Goal: Transaction & Acquisition: Download file/media

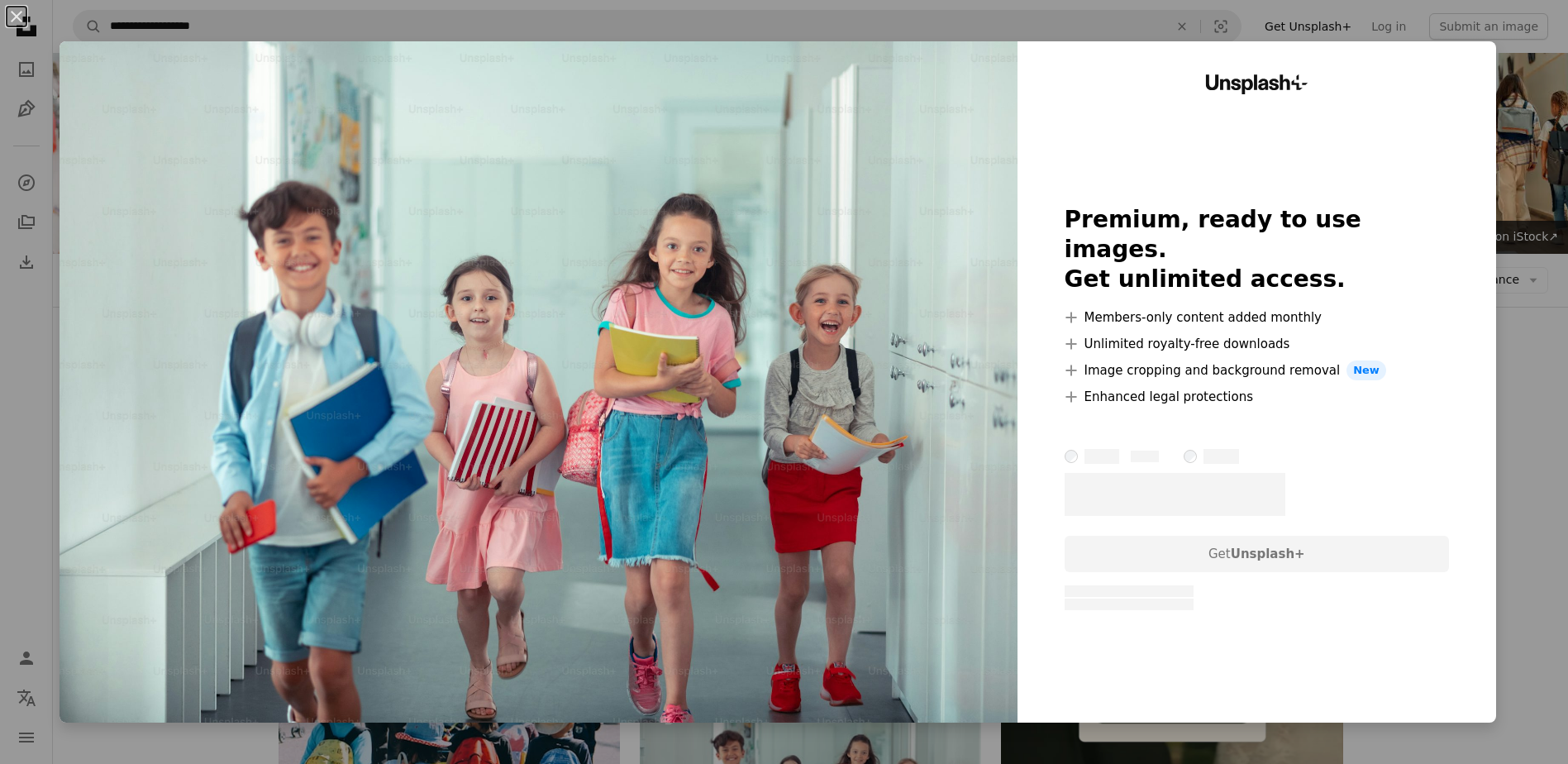
scroll to position [248, 0]
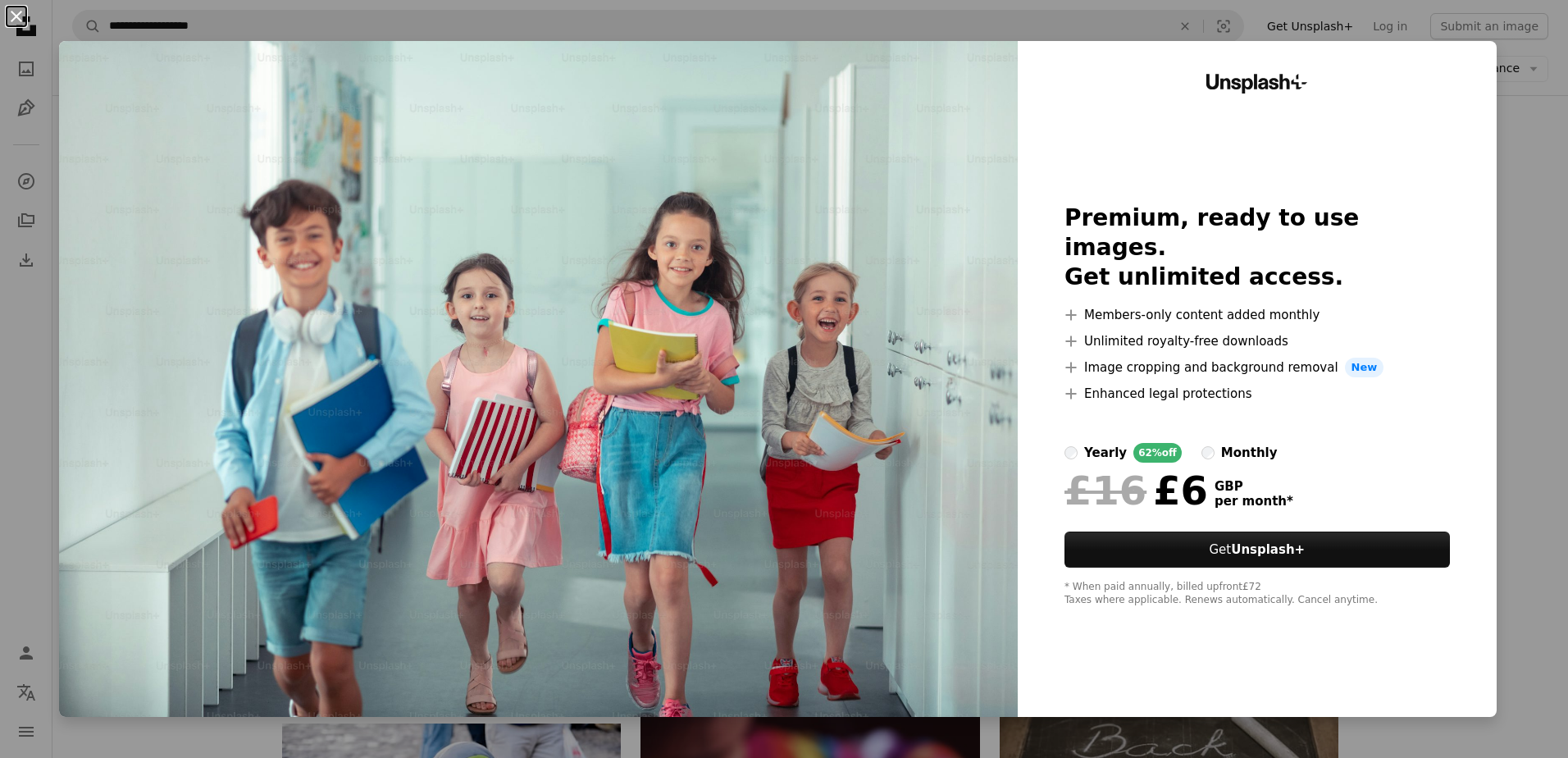
click at [16, 7] on button "An X shape" at bounding box center [16, 16] width 20 height 20
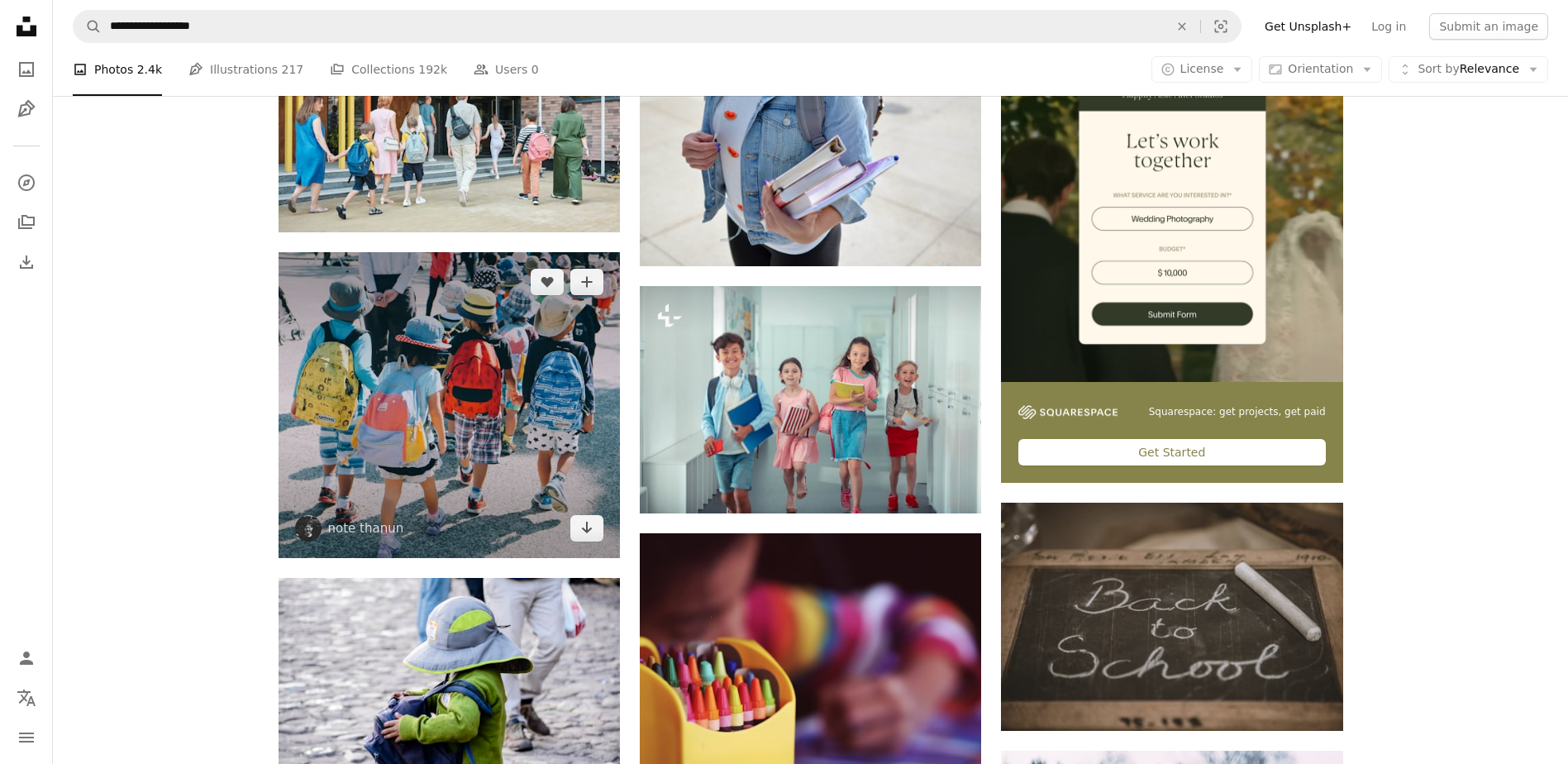
scroll to position [414, 0]
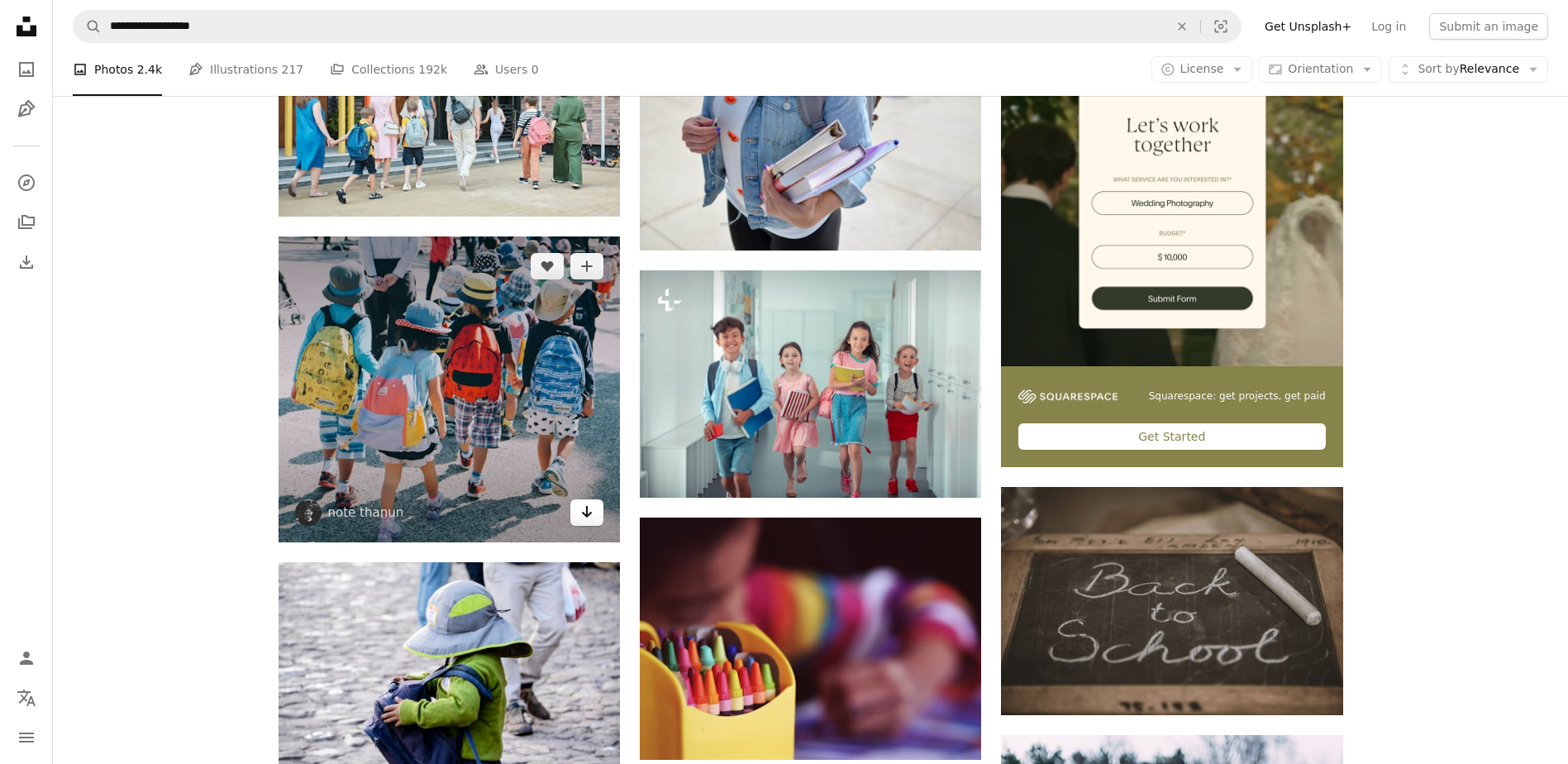
click at [592, 513] on icon "Arrow pointing down" at bounding box center [587, 511] width 13 height 20
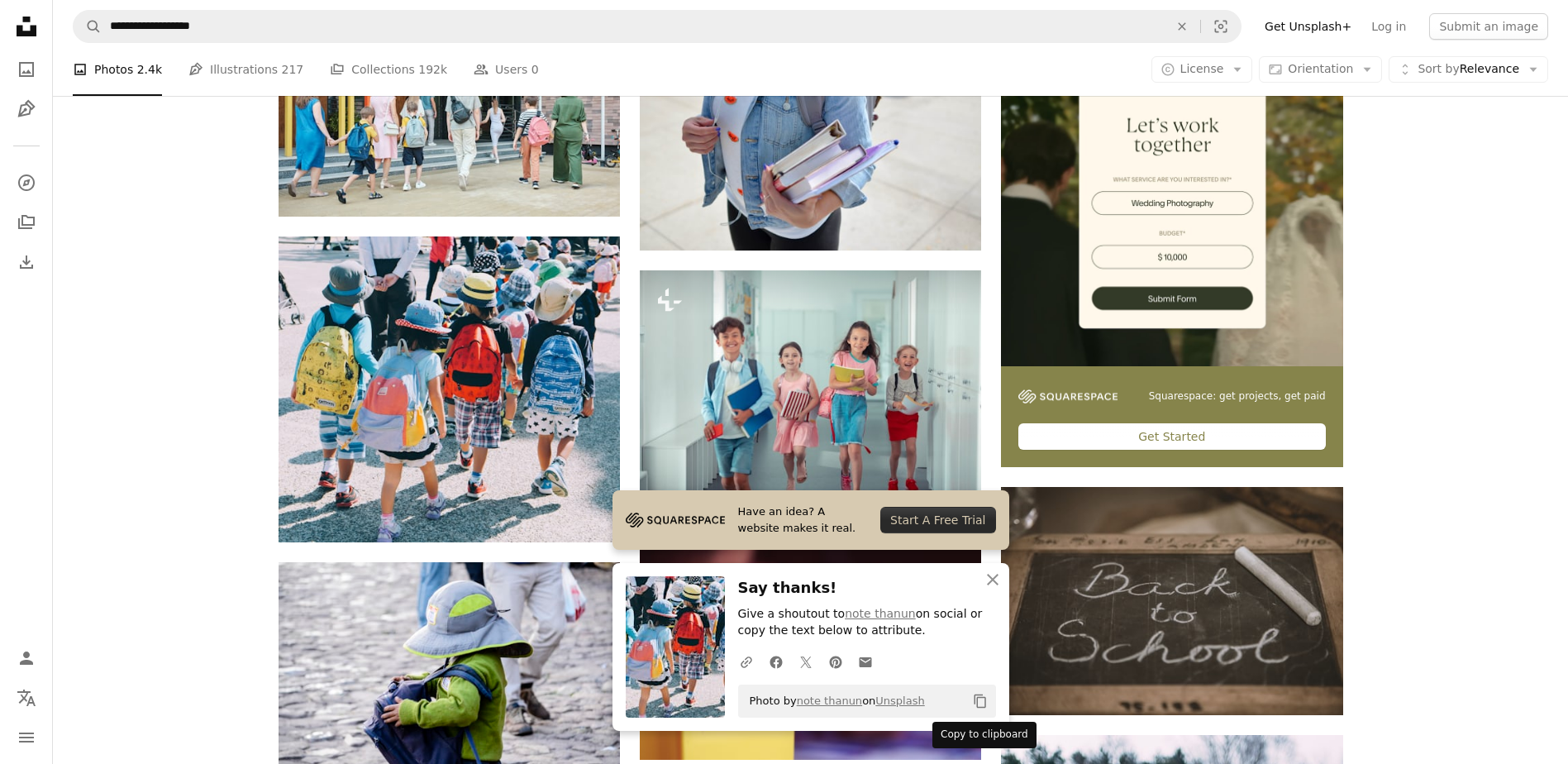
click at [978, 703] on icon "Copy content" at bounding box center [980, 702] width 15 height 15
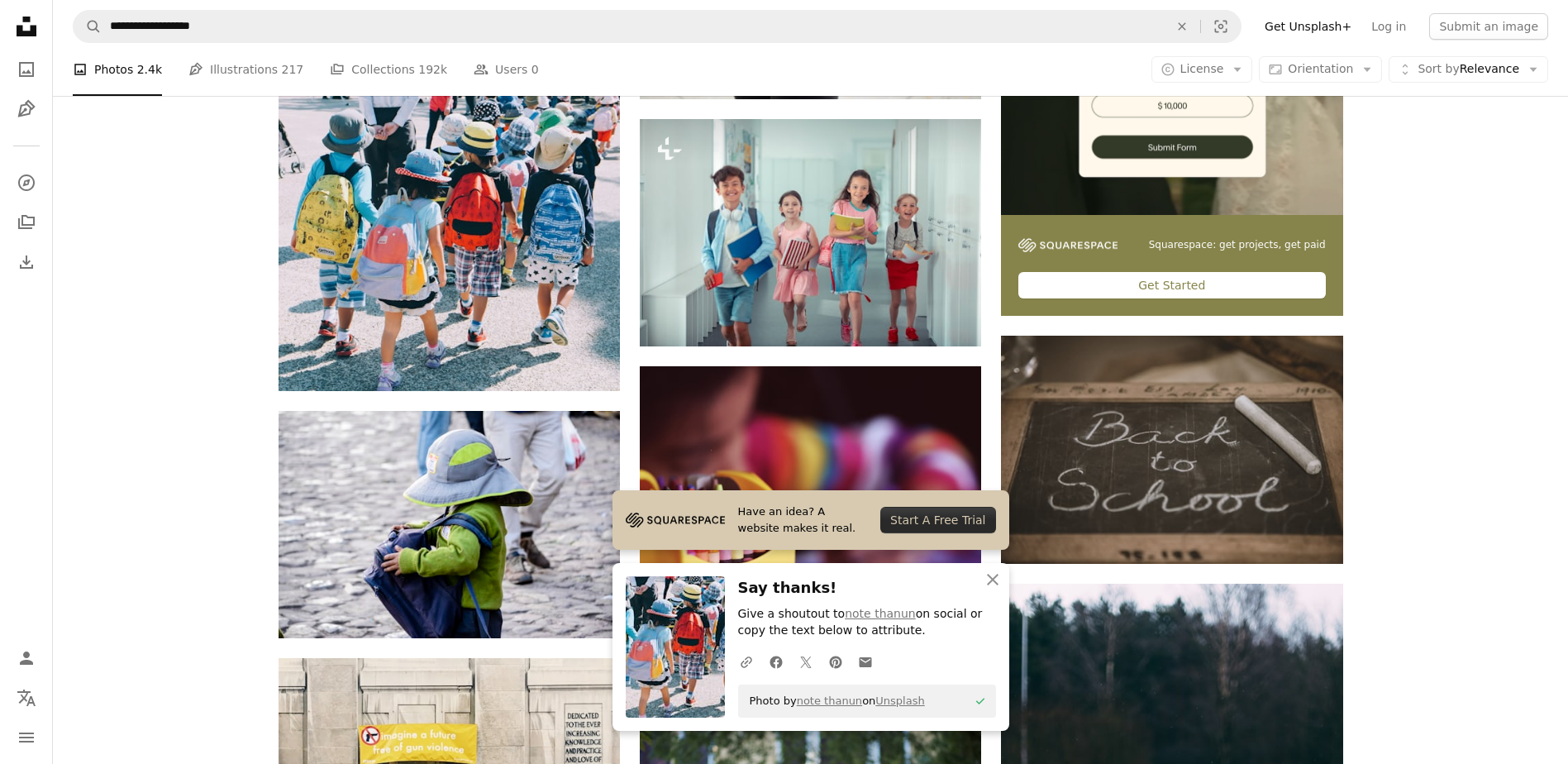
scroll to position [826, 0]
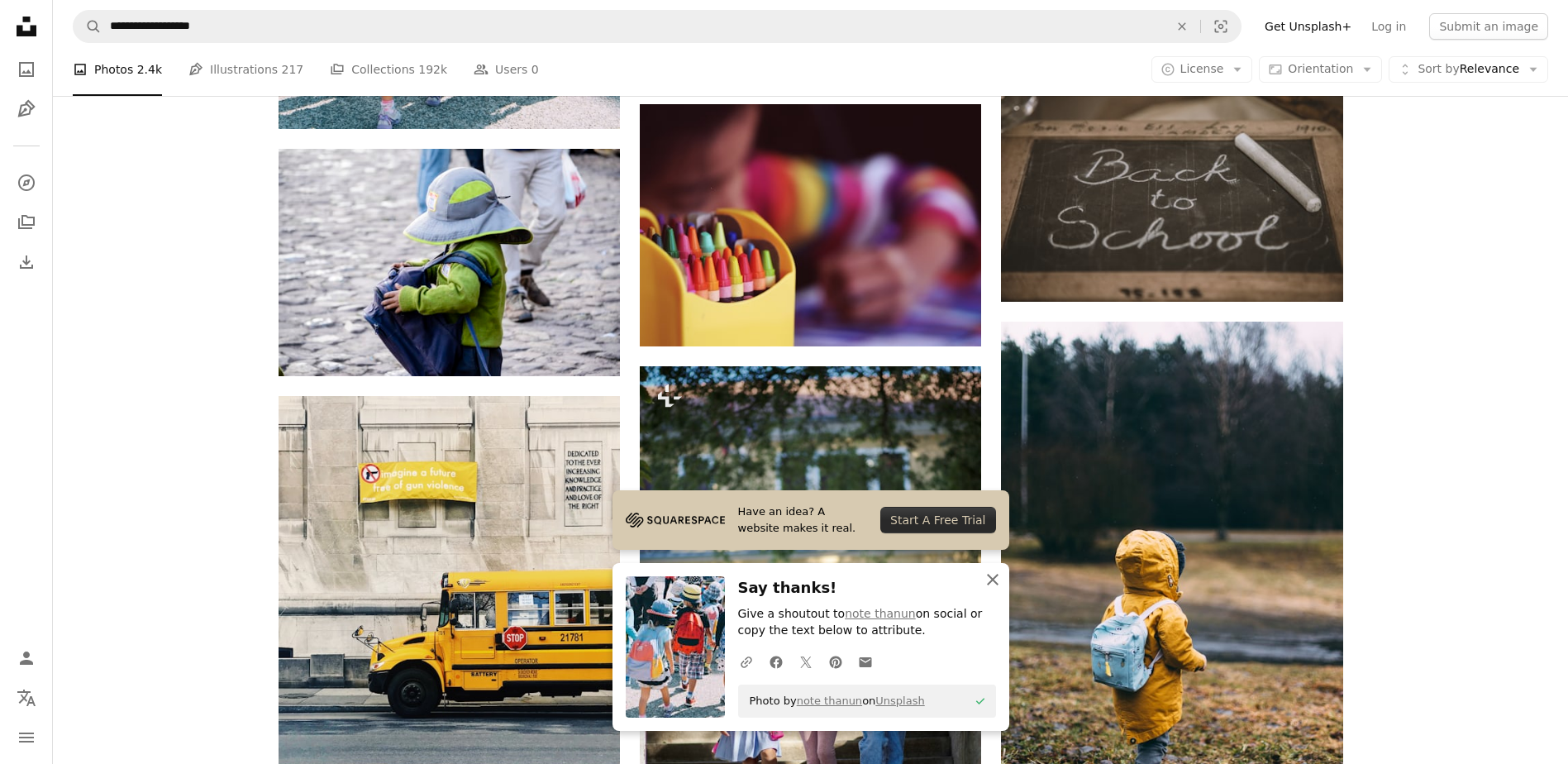
click at [989, 575] on icon "button" at bounding box center [993, 579] width 11 height 11
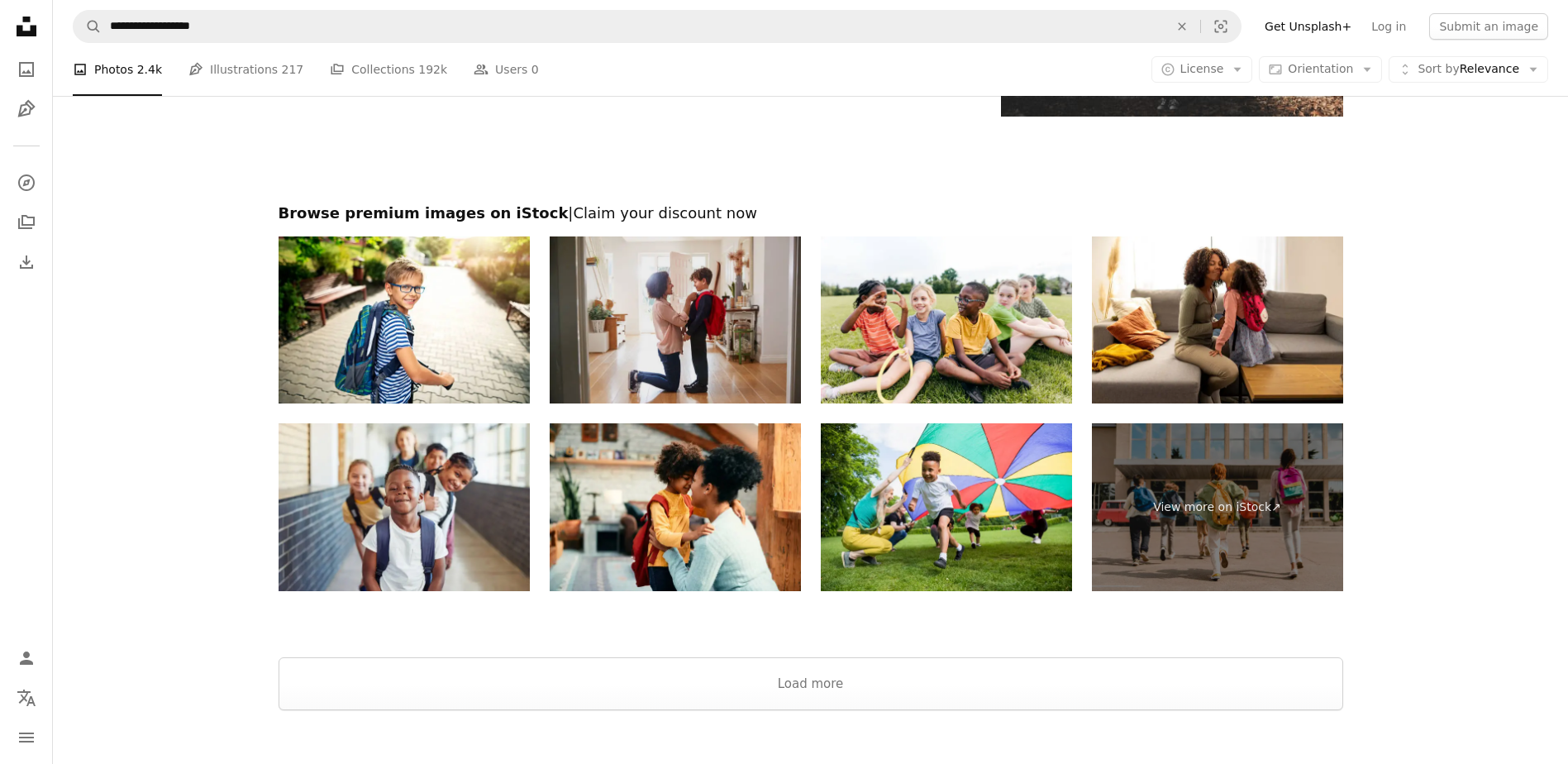
scroll to position [2812, 0]
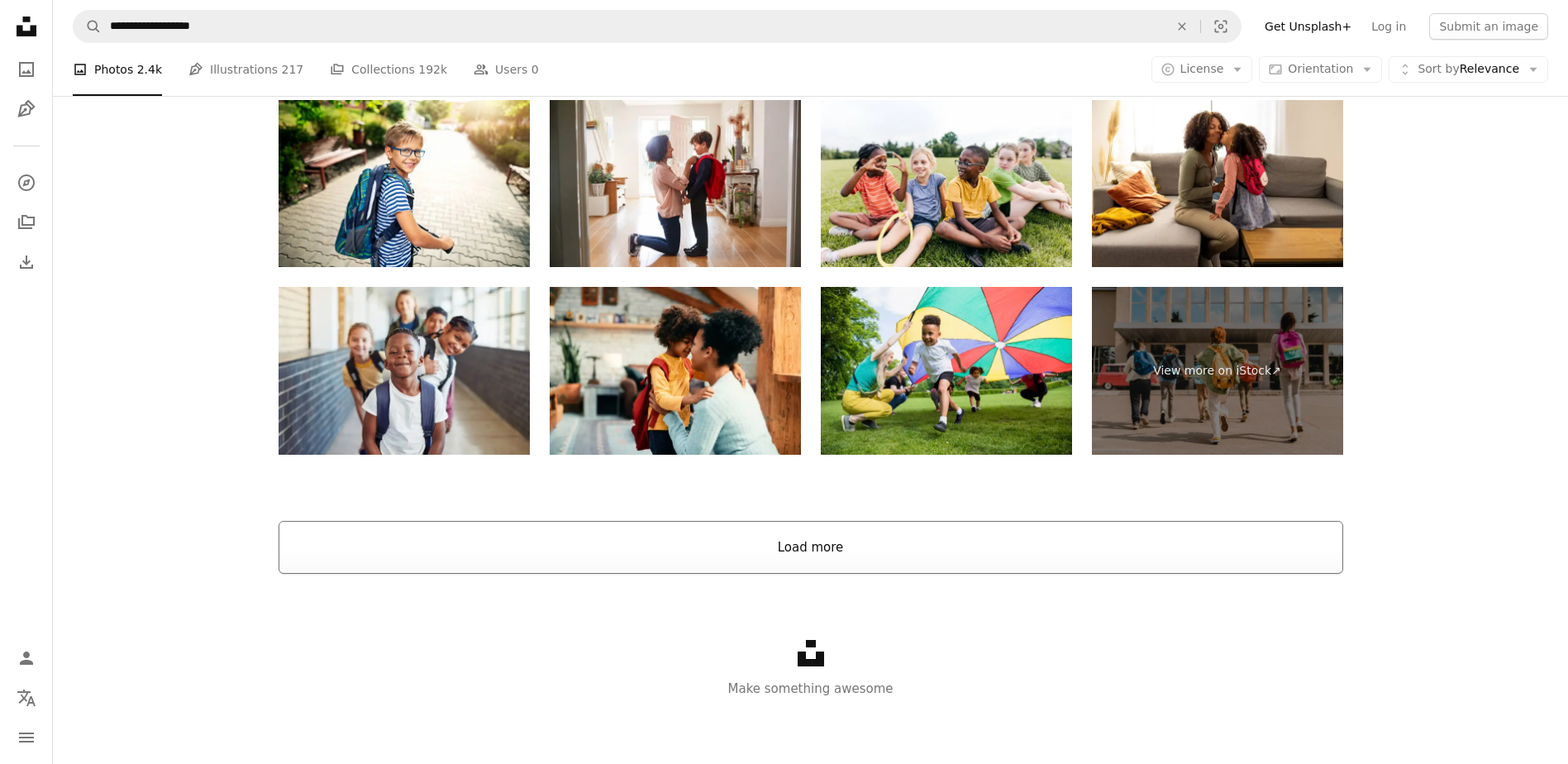
click at [774, 556] on button "Load more" at bounding box center [810, 547] width 1065 height 53
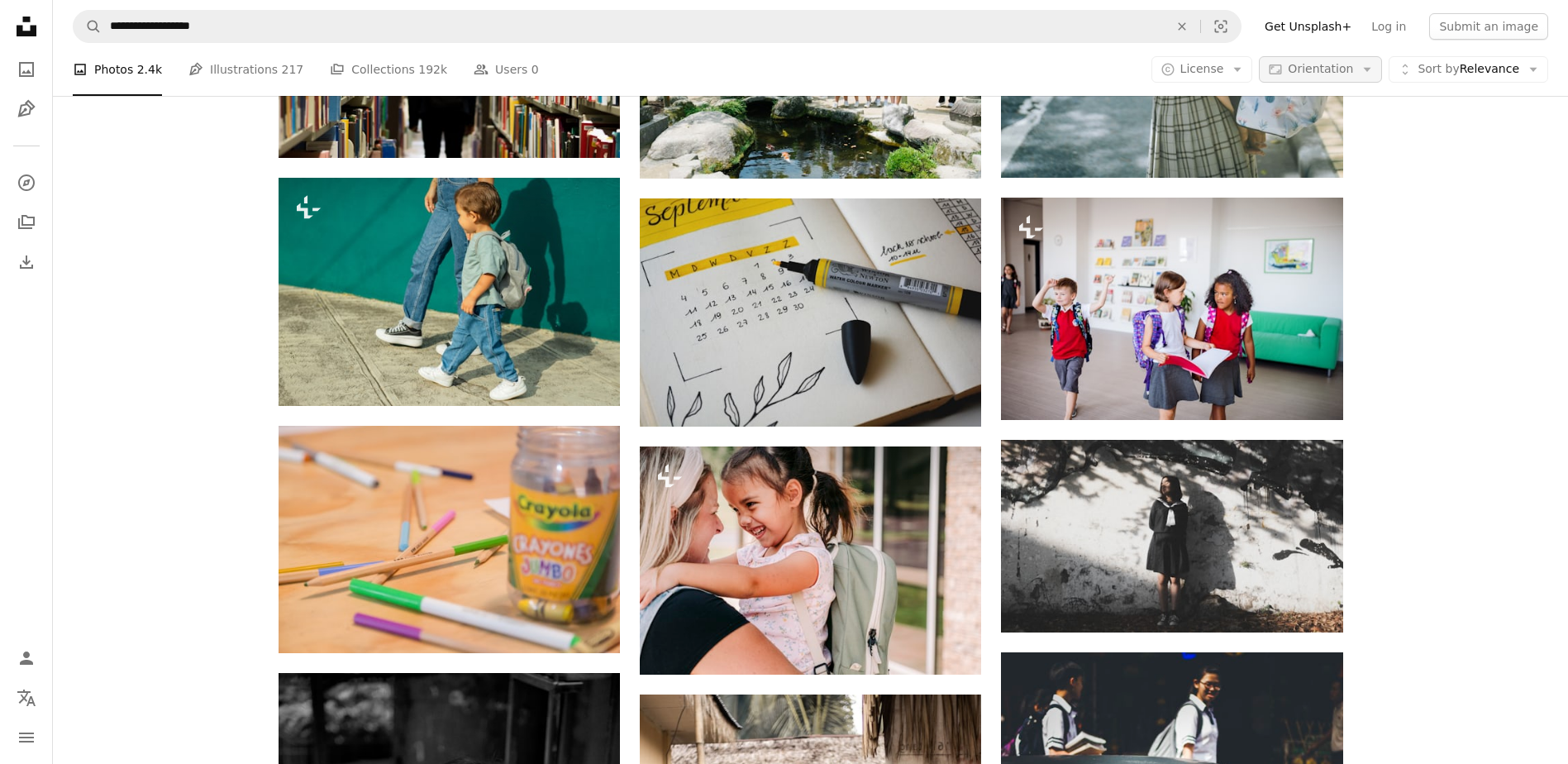
scroll to position [2254, 0]
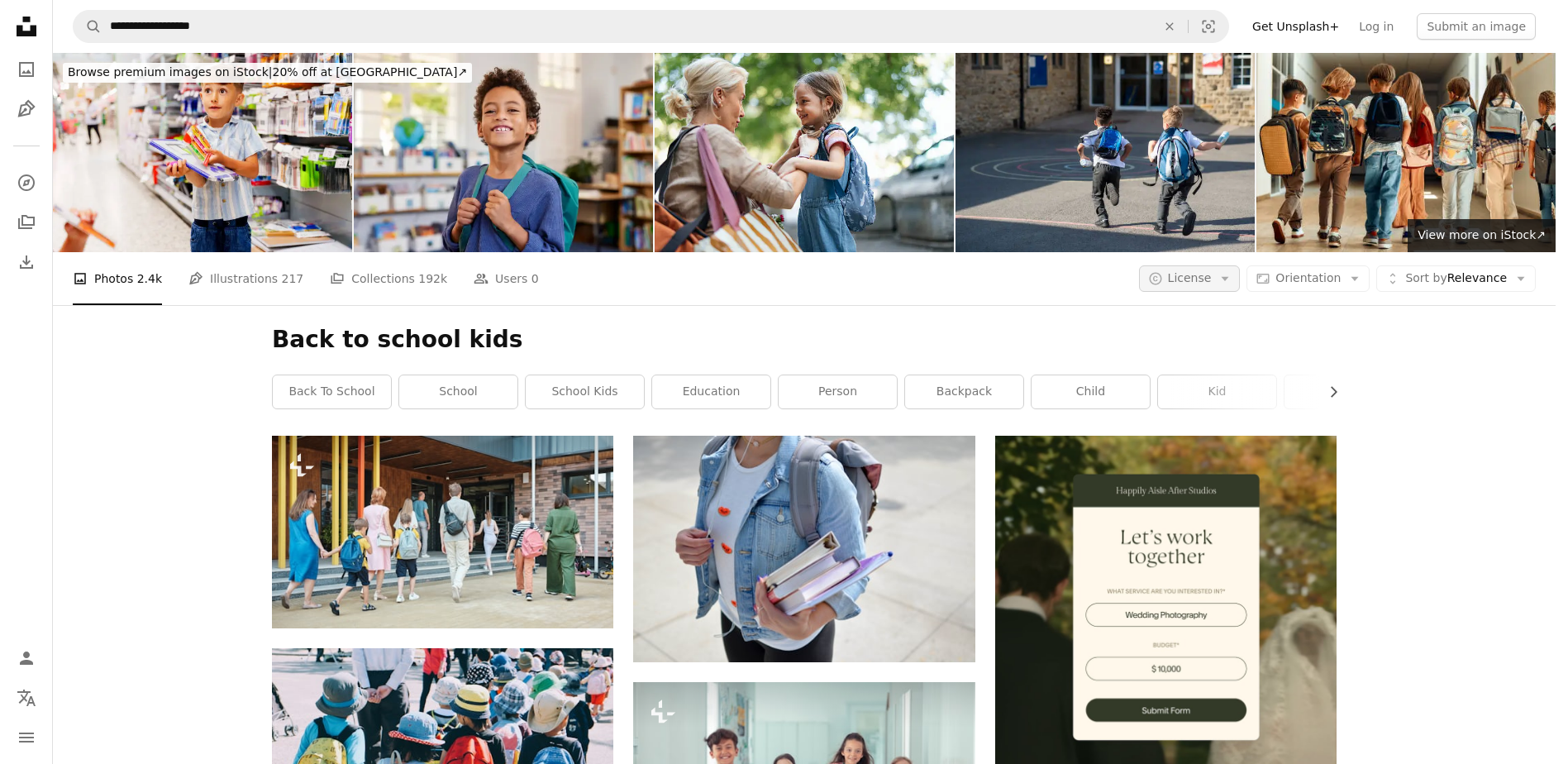
click at [1232, 271] on icon "Arrow down" at bounding box center [1225, 278] width 15 height 15
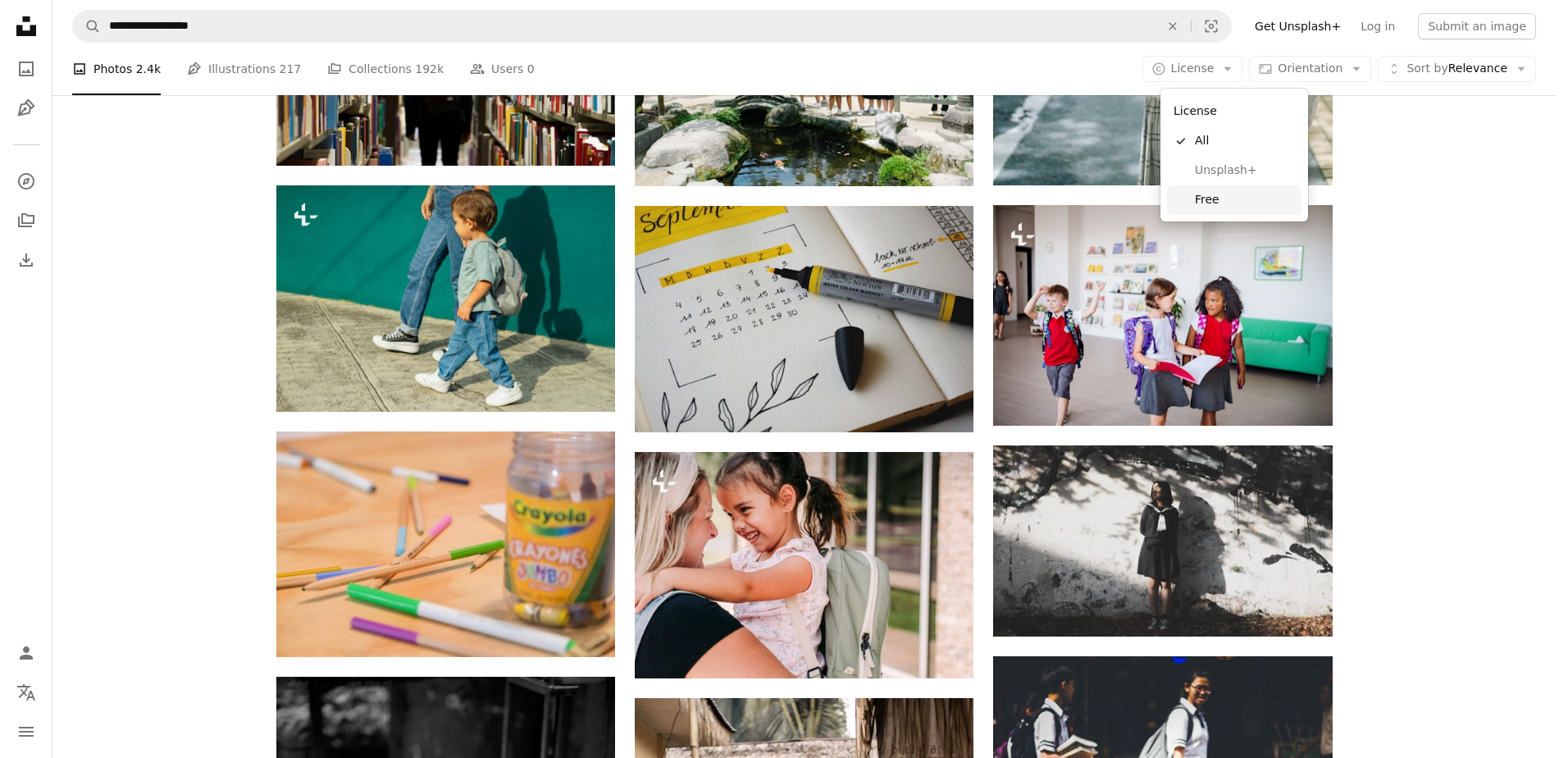
click at [1230, 194] on span "Free" at bounding box center [1245, 199] width 100 height 16
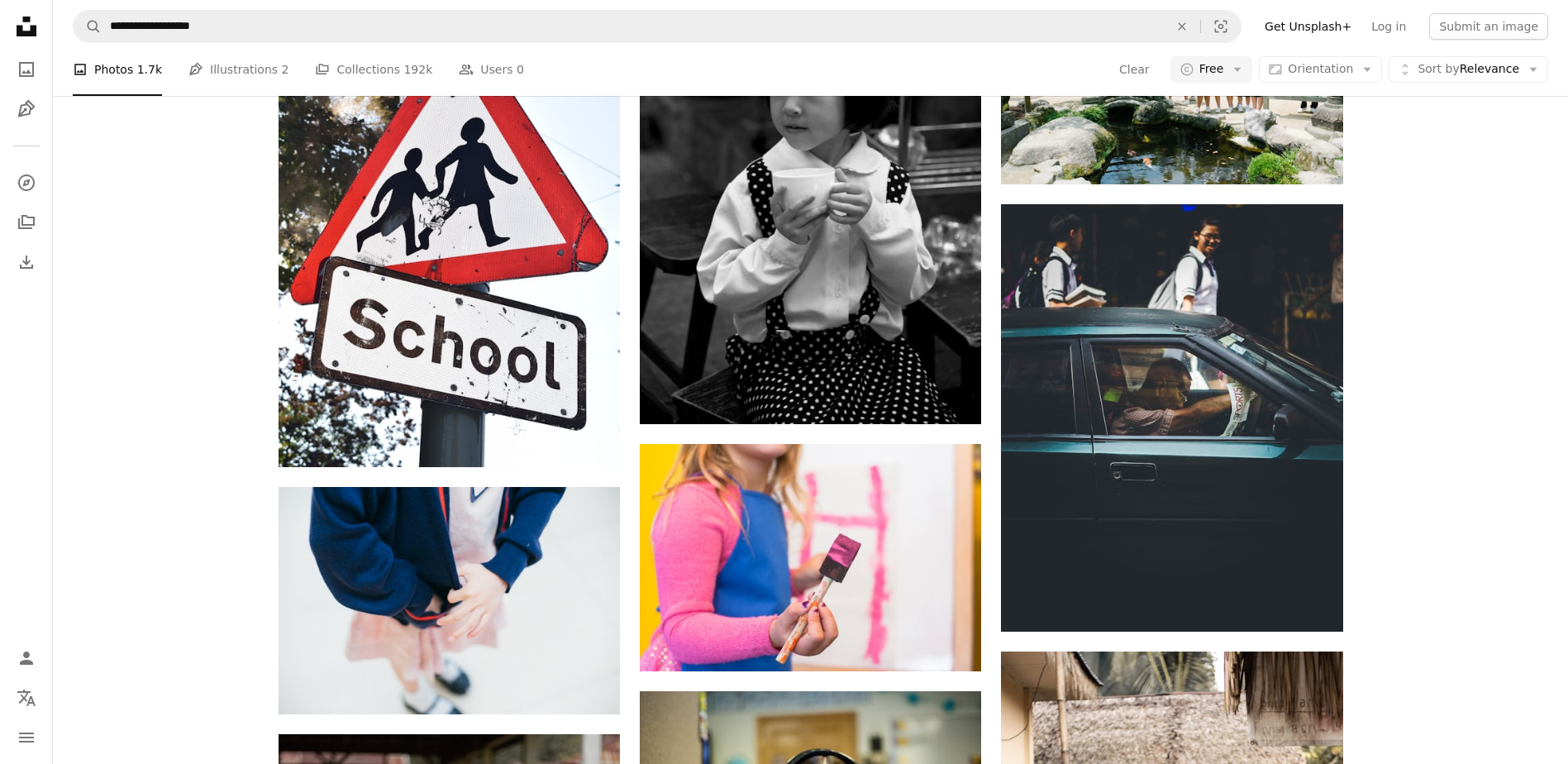
scroll to position [4630, 0]
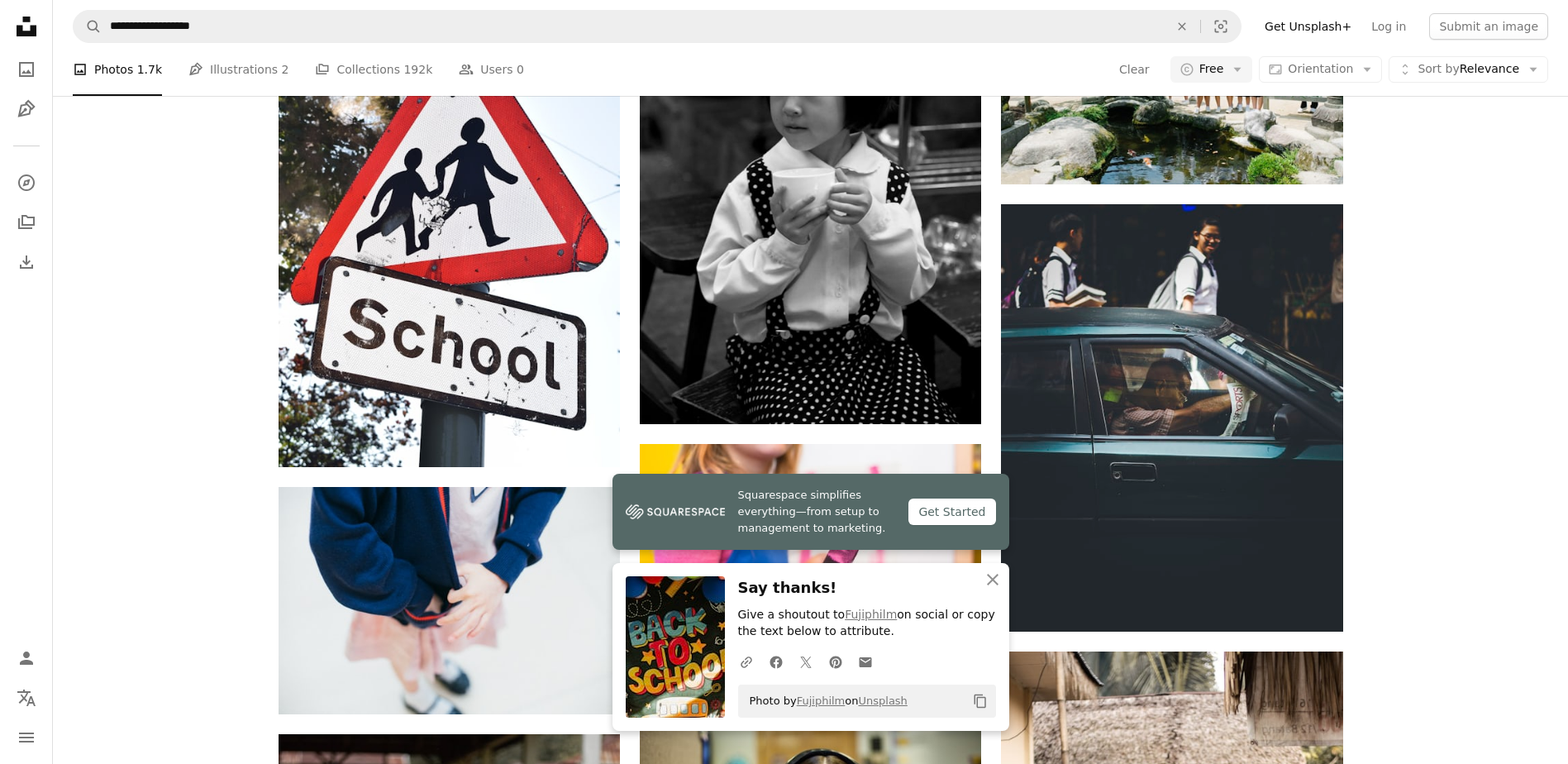
click at [978, 700] on icon "Copy content" at bounding box center [980, 702] width 15 height 15
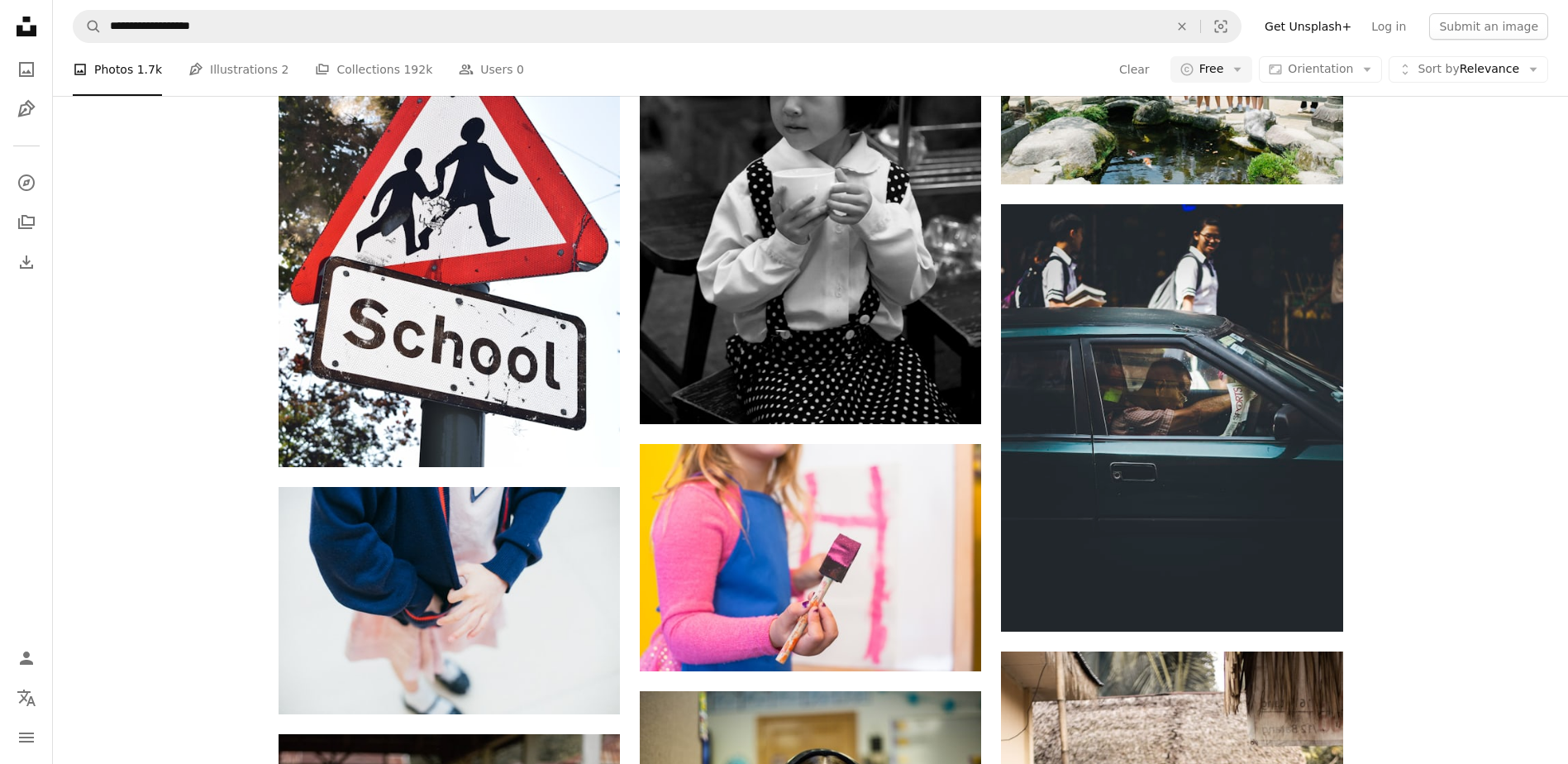
scroll to position [0, 0]
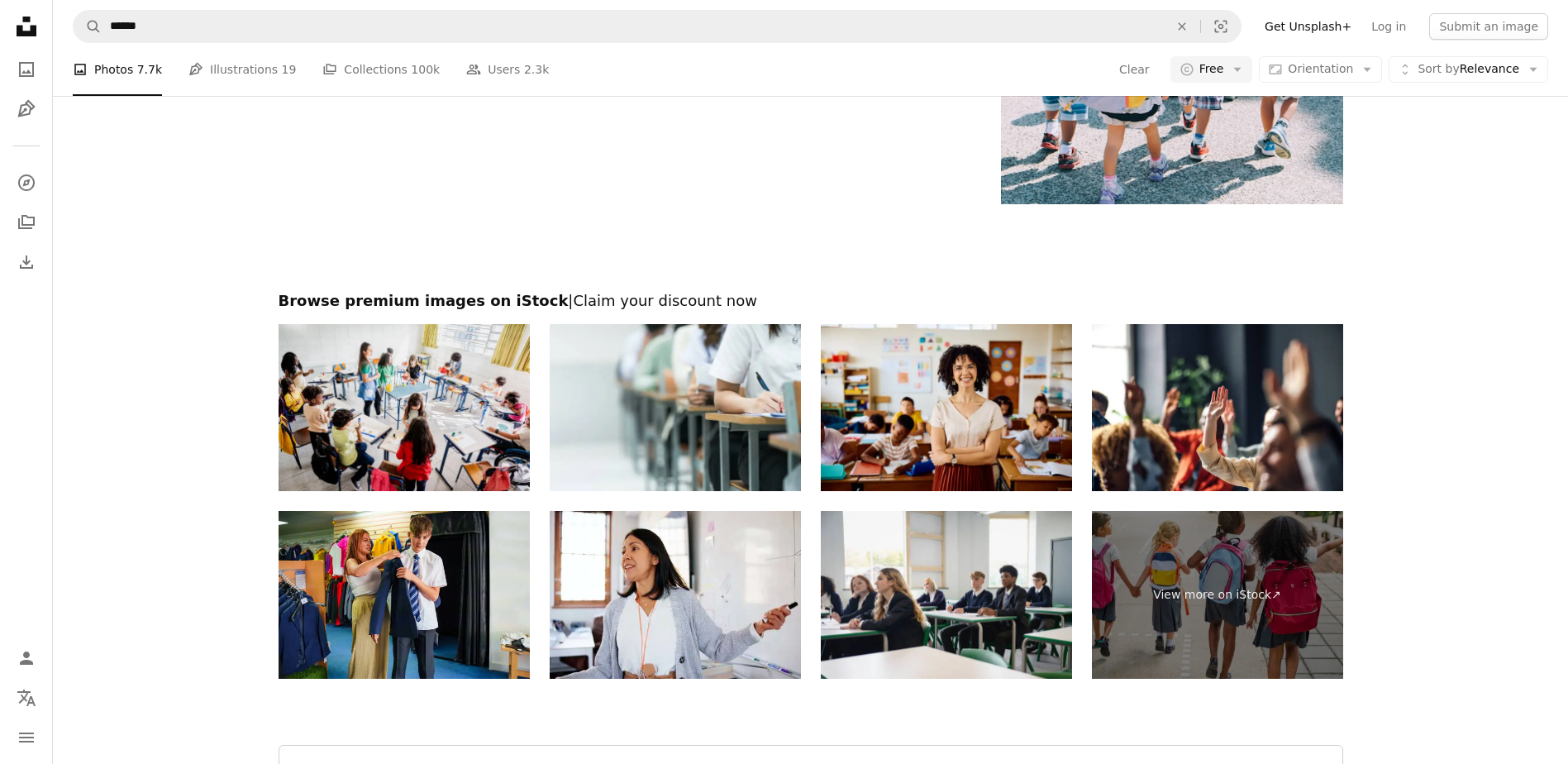
scroll to position [992, 0]
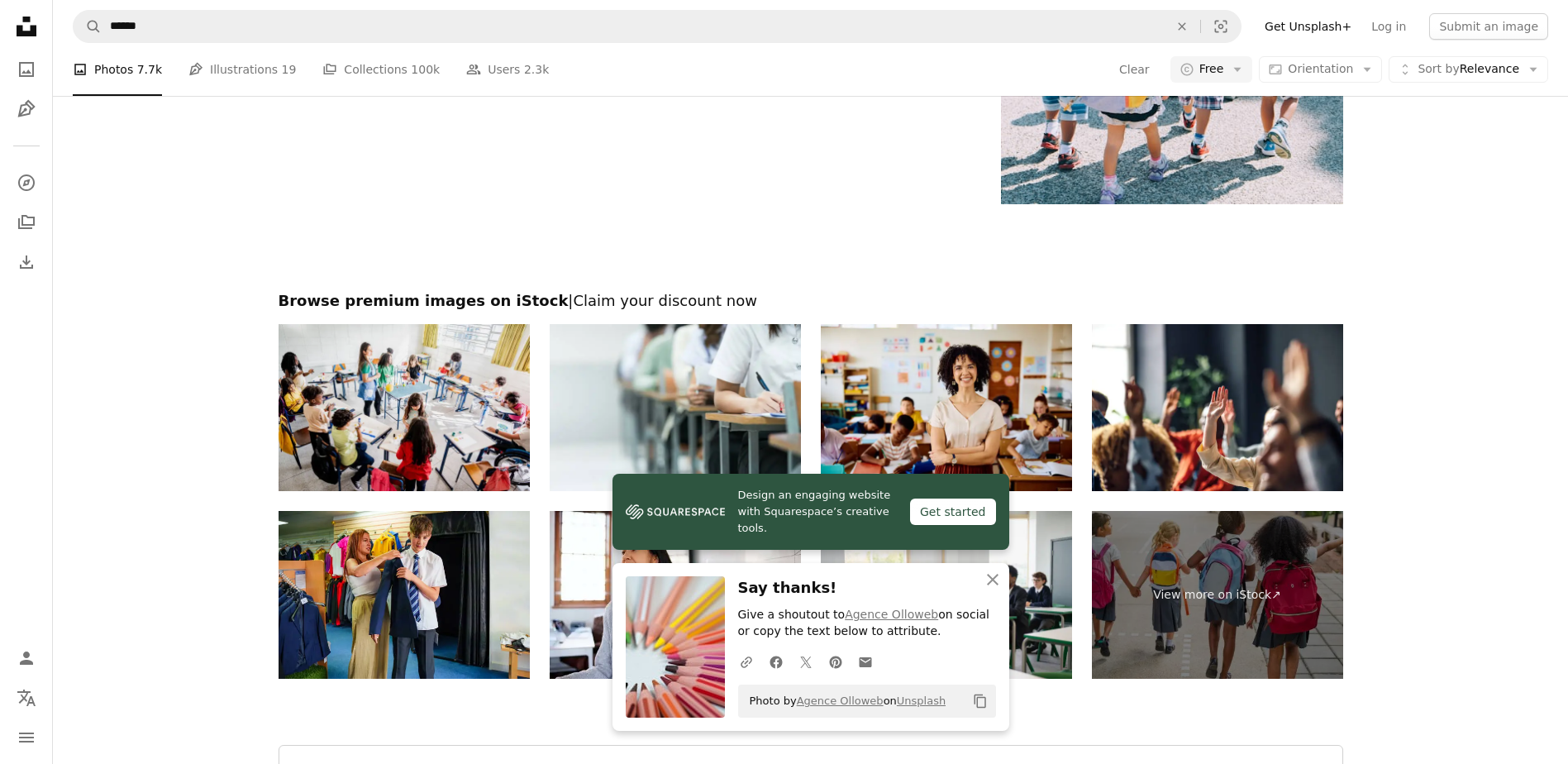
click at [982, 703] on icon "Copy content" at bounding box center [980, 702] width 15 height 15
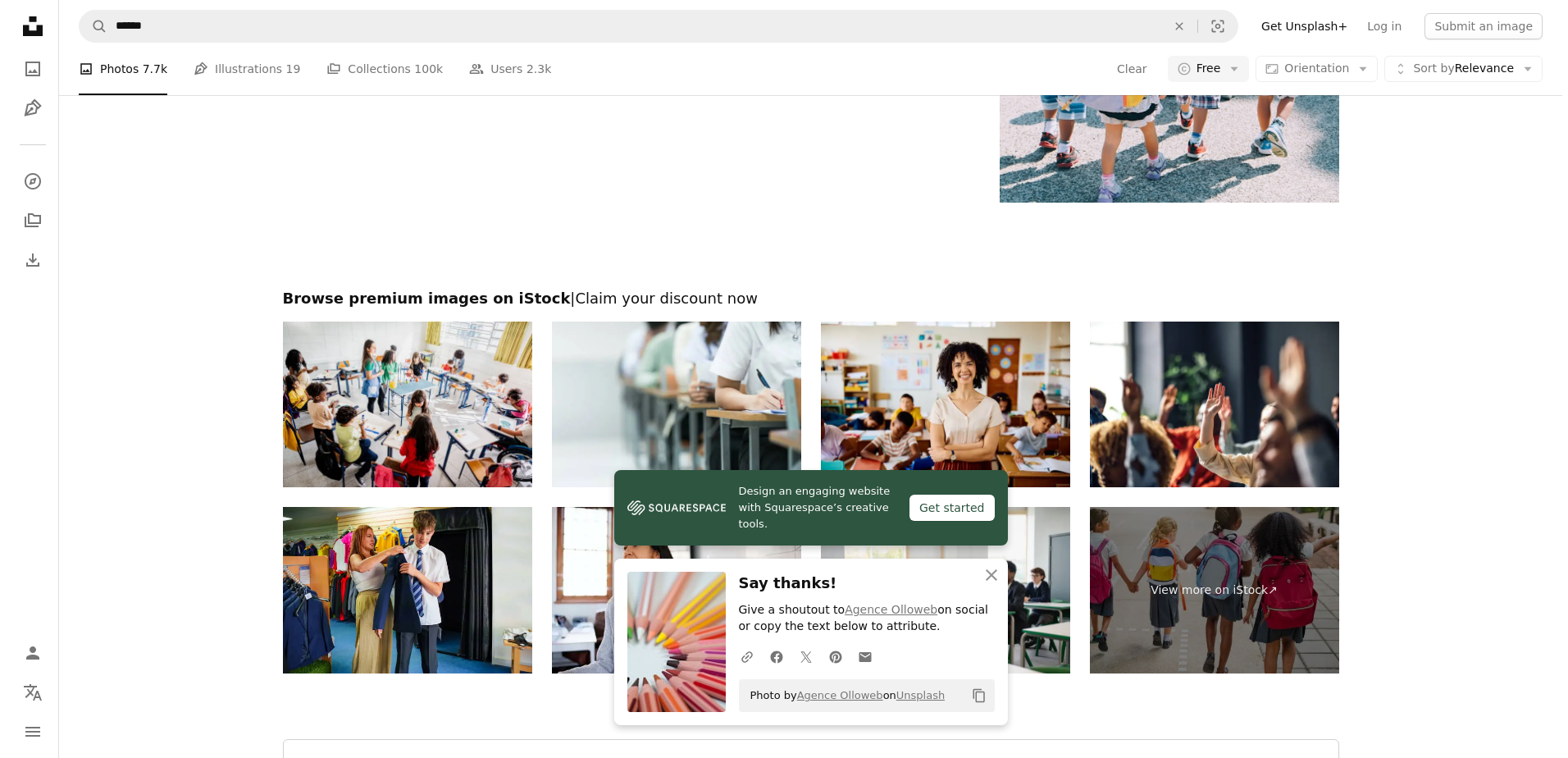
scroll to position [1230, 0]
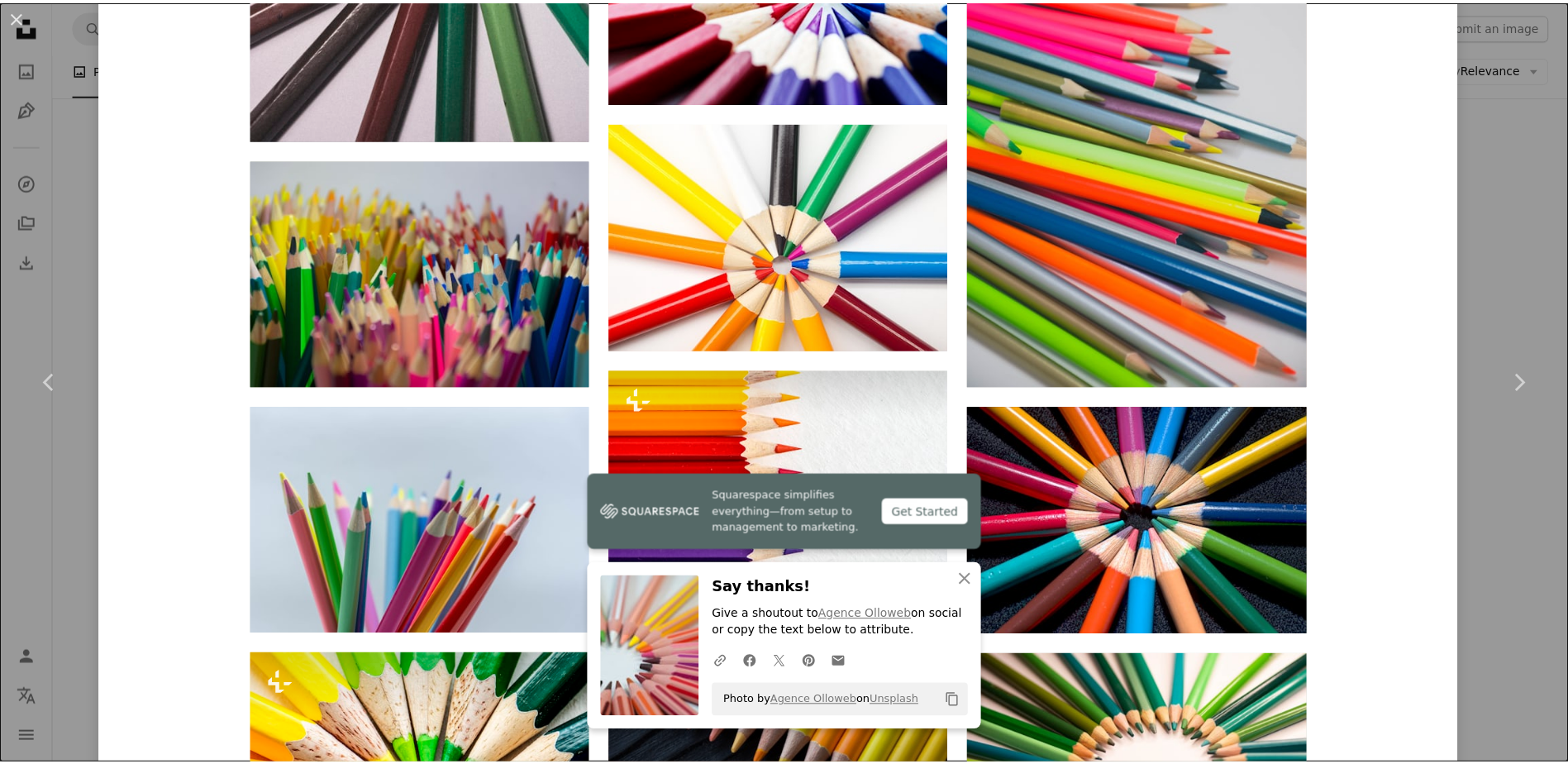
scroll to position [1654, 0]
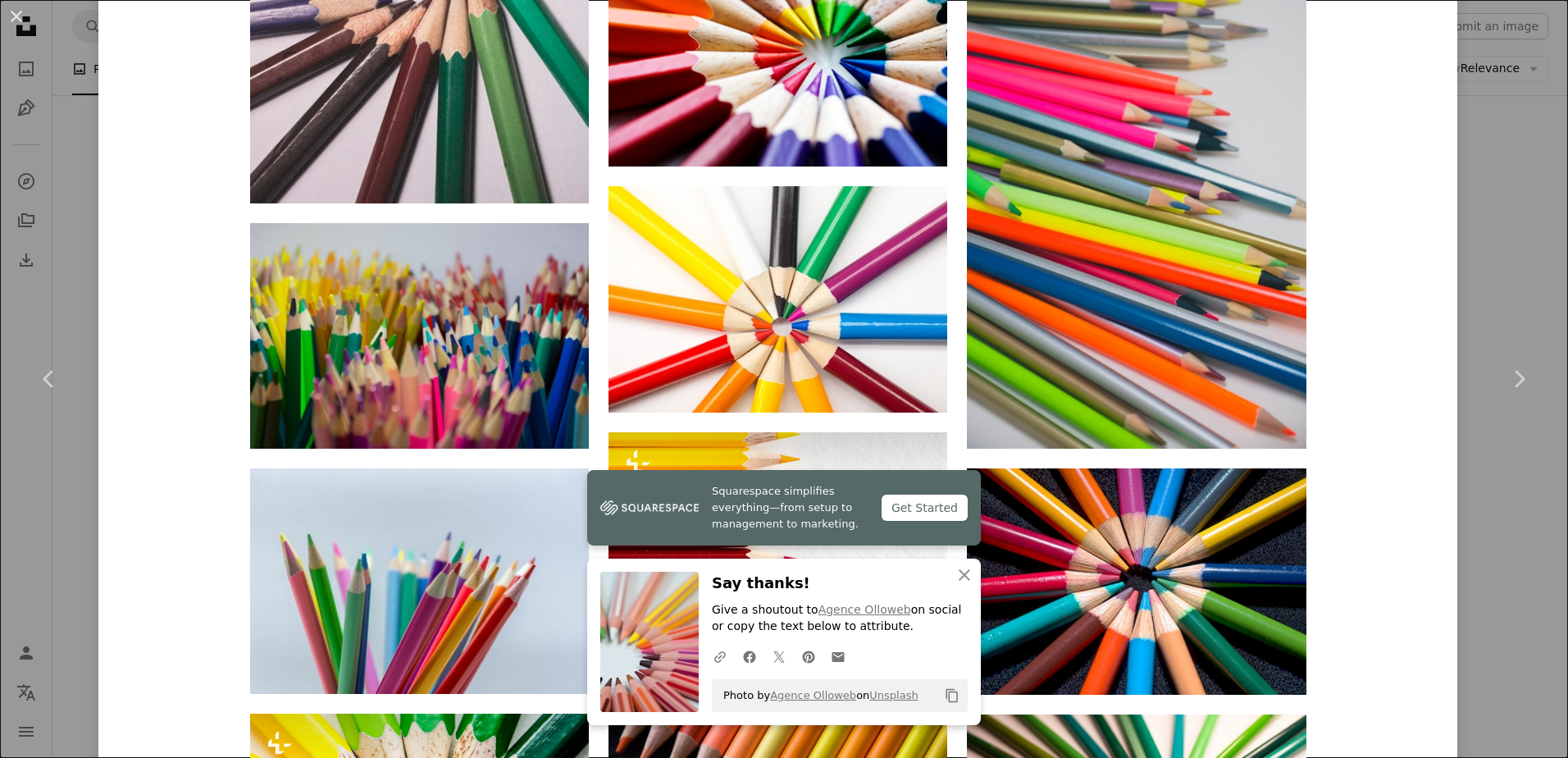
click at [1512, 108] on div "An X shape Chevron left Chevron right Squarespace simplifies everything—from se…" at bounding box center [784, 379] width 1568 height 758
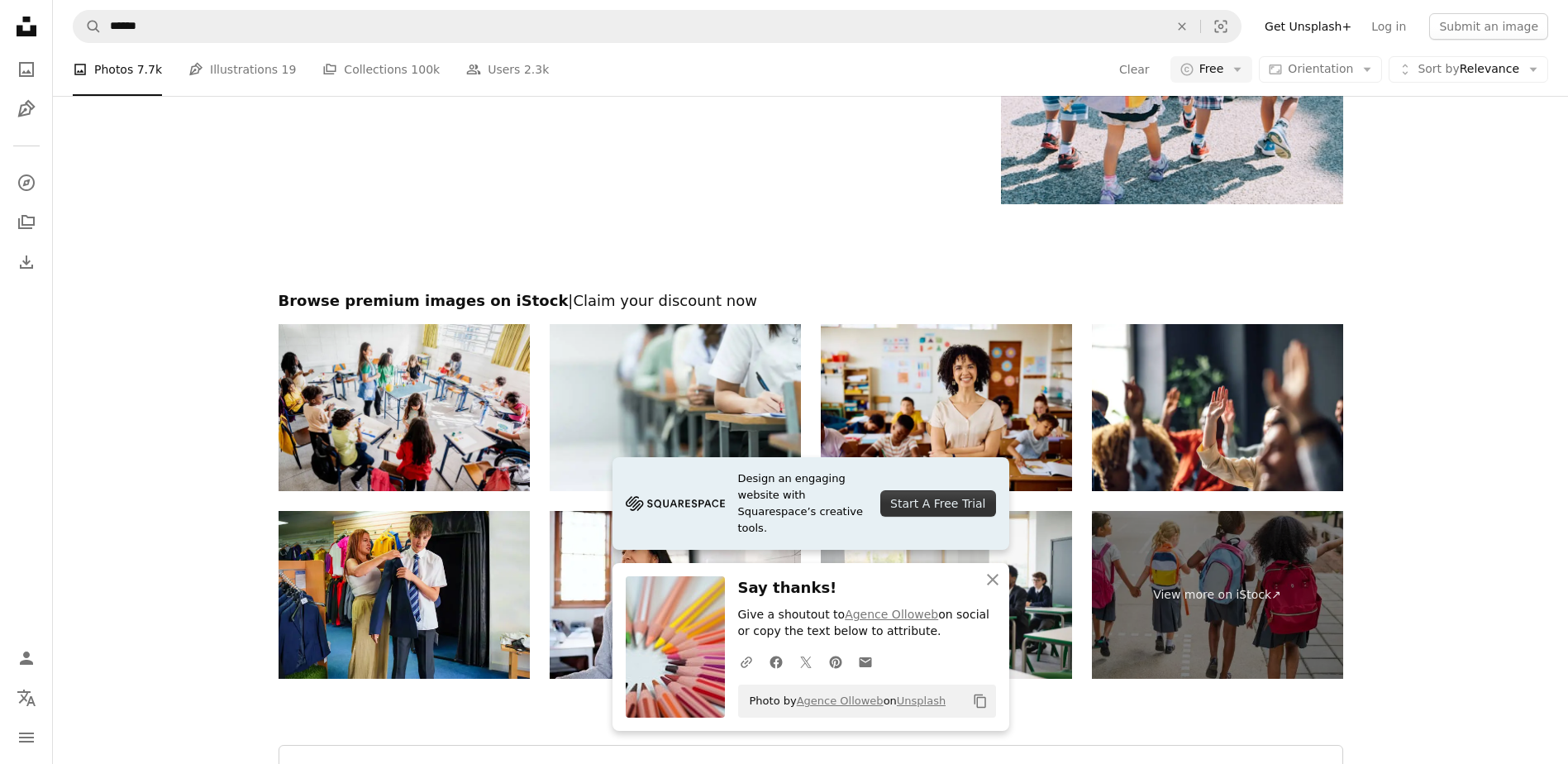
scroll to position [1902, 0]
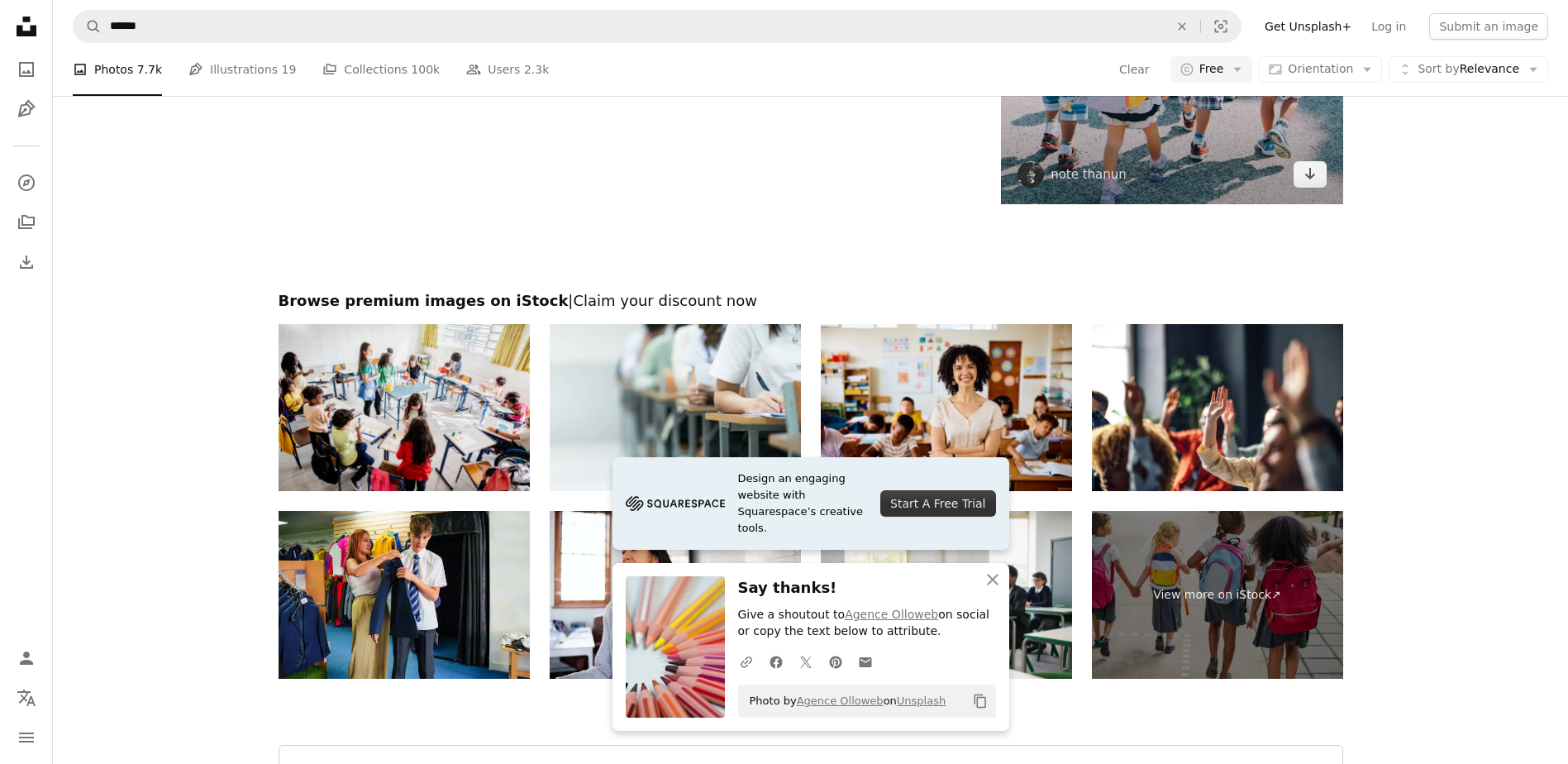
click at [1111, 204] on img at bounding box center [1172, 50] width 342 height 306
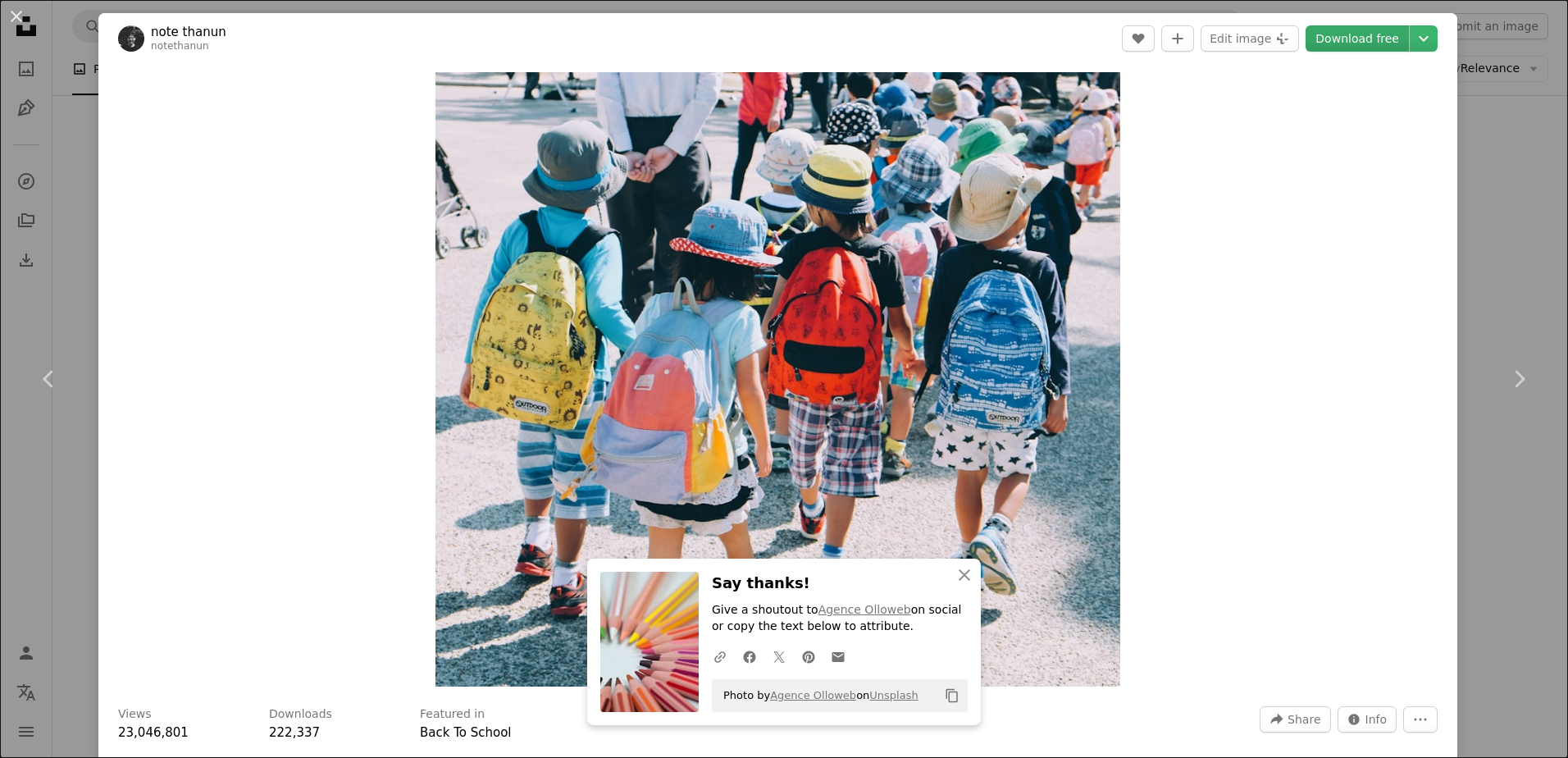
click at [1342, 27] on link "Download free" at bounding box center [1357, 39] width 103 height 26
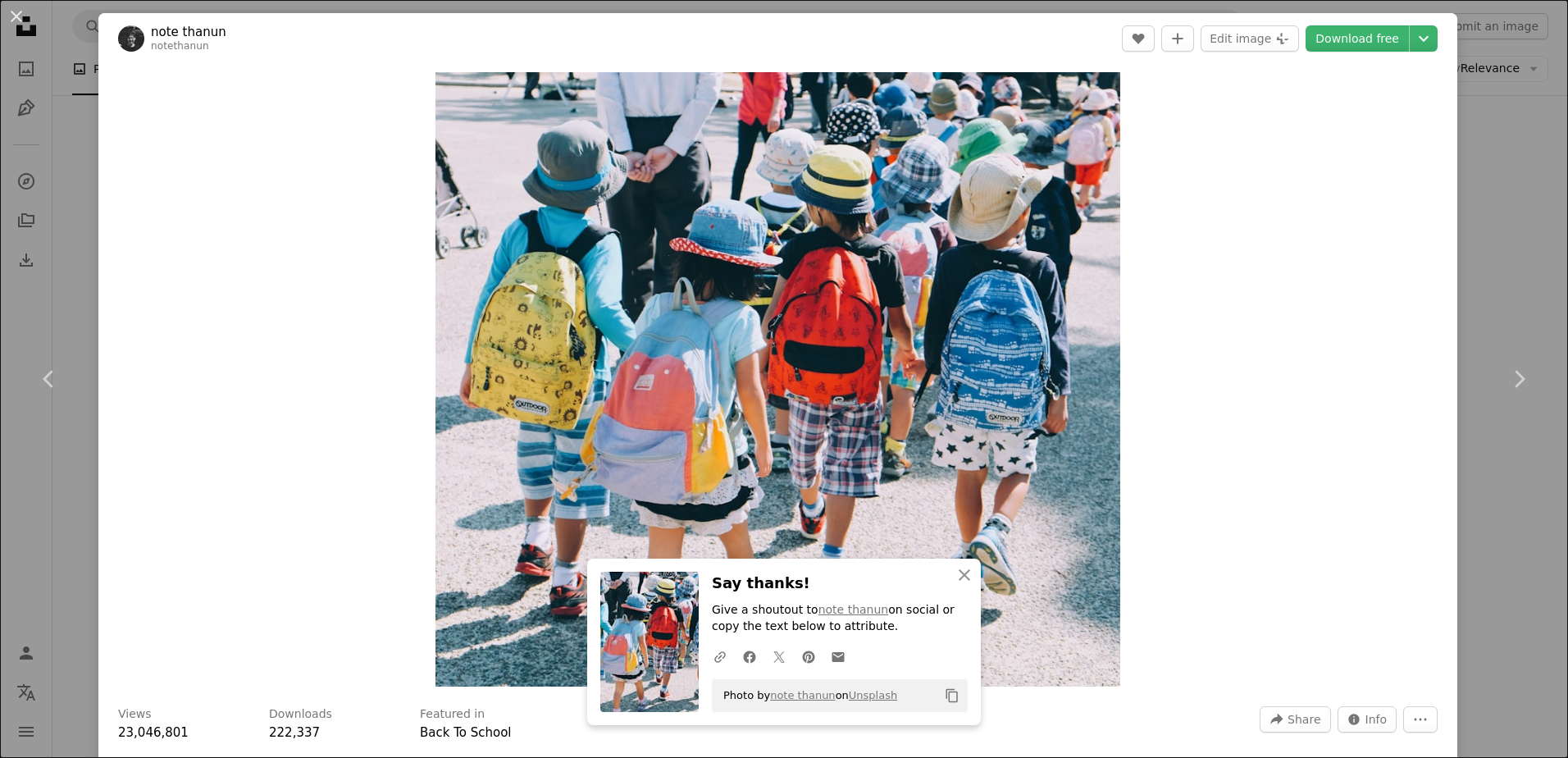
click at [1523, 188] on div "An X shape Chevron left Chevron right An X shape Close Say thanks! Give a shout…" at bounding box center [784, 379] width 1568 height 758
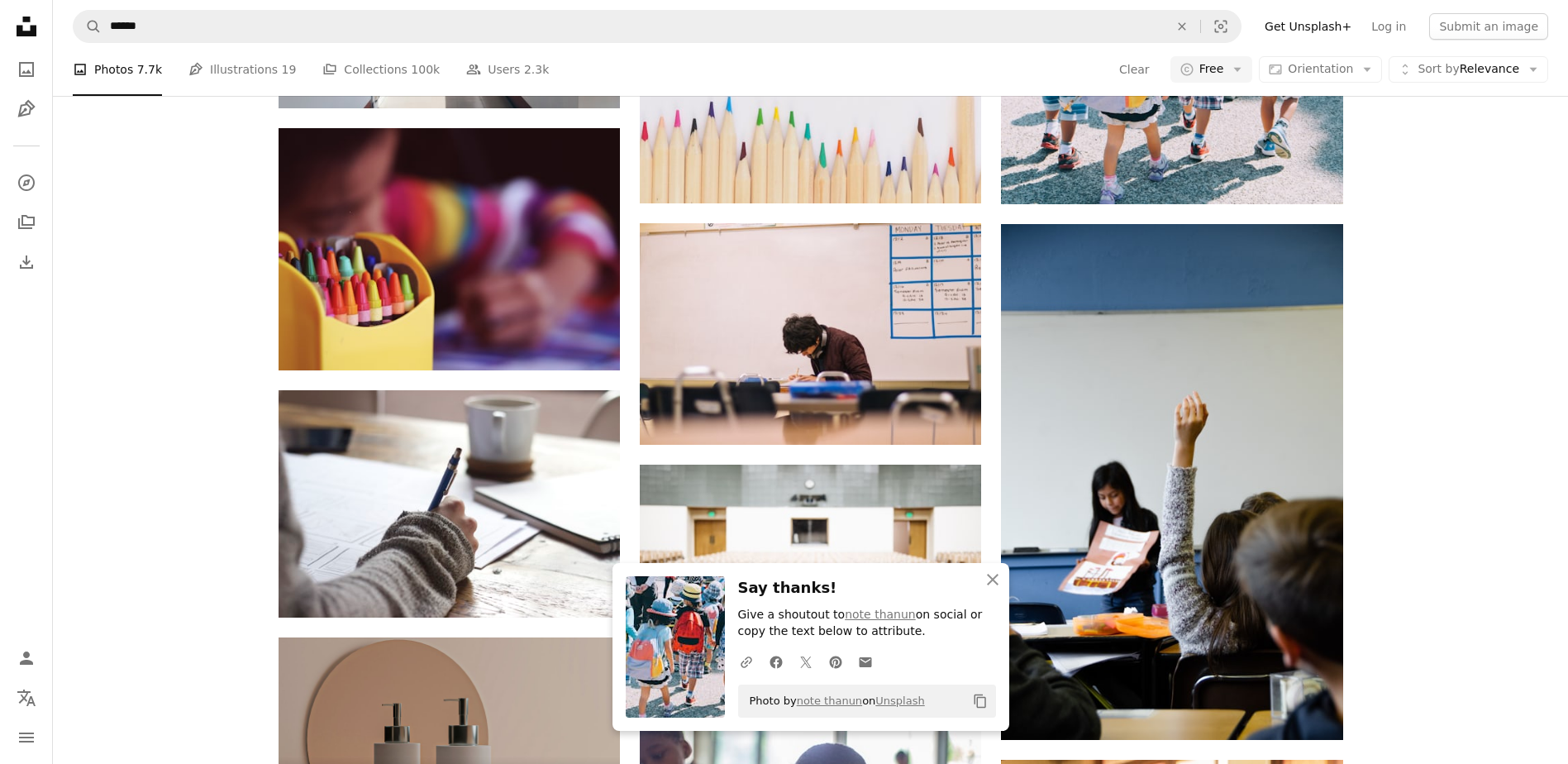
scroll to position [2150, 0]
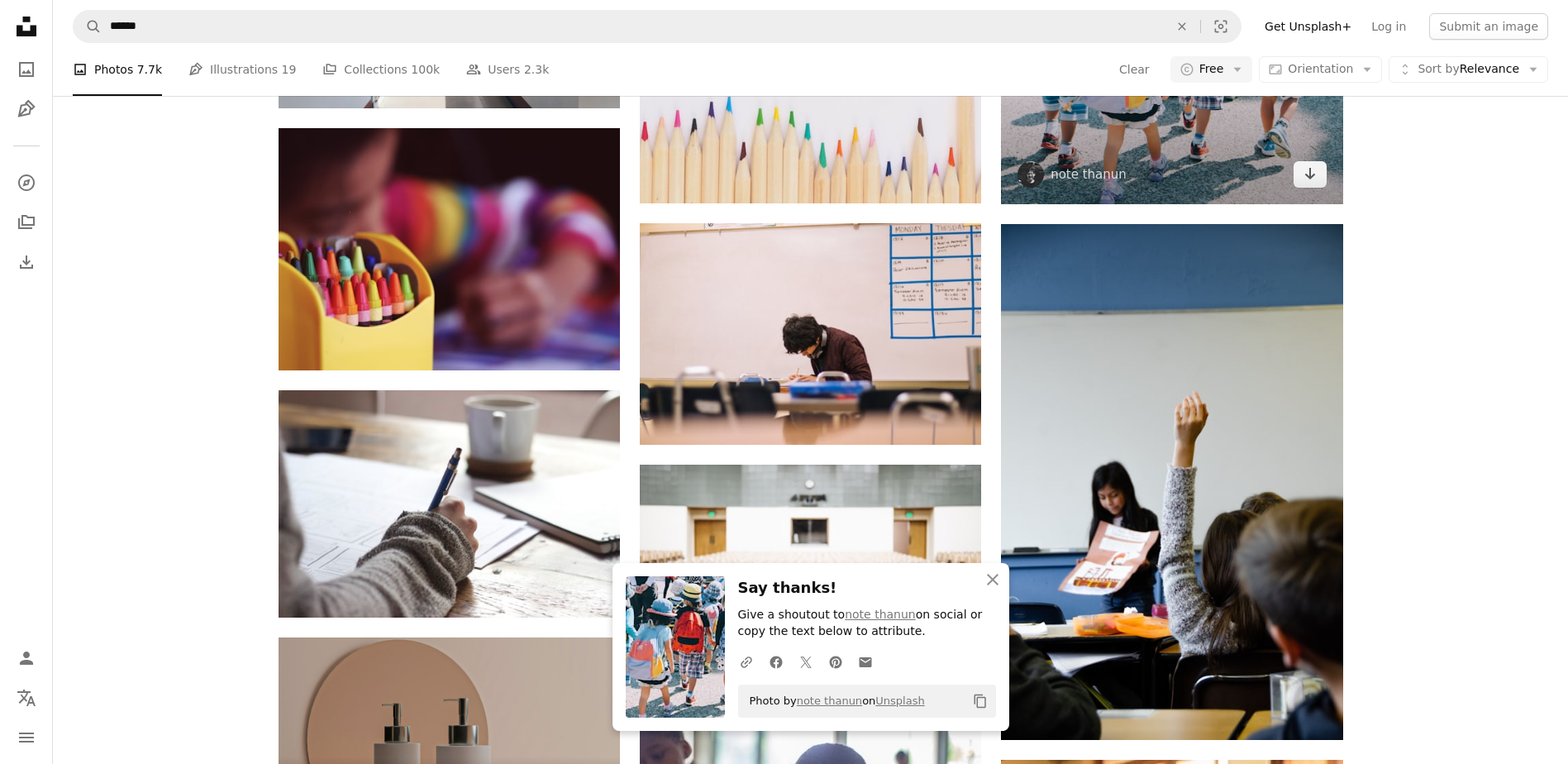
click at [1270, 166] on img at bounding box center [1172, 50] width 342 height 306
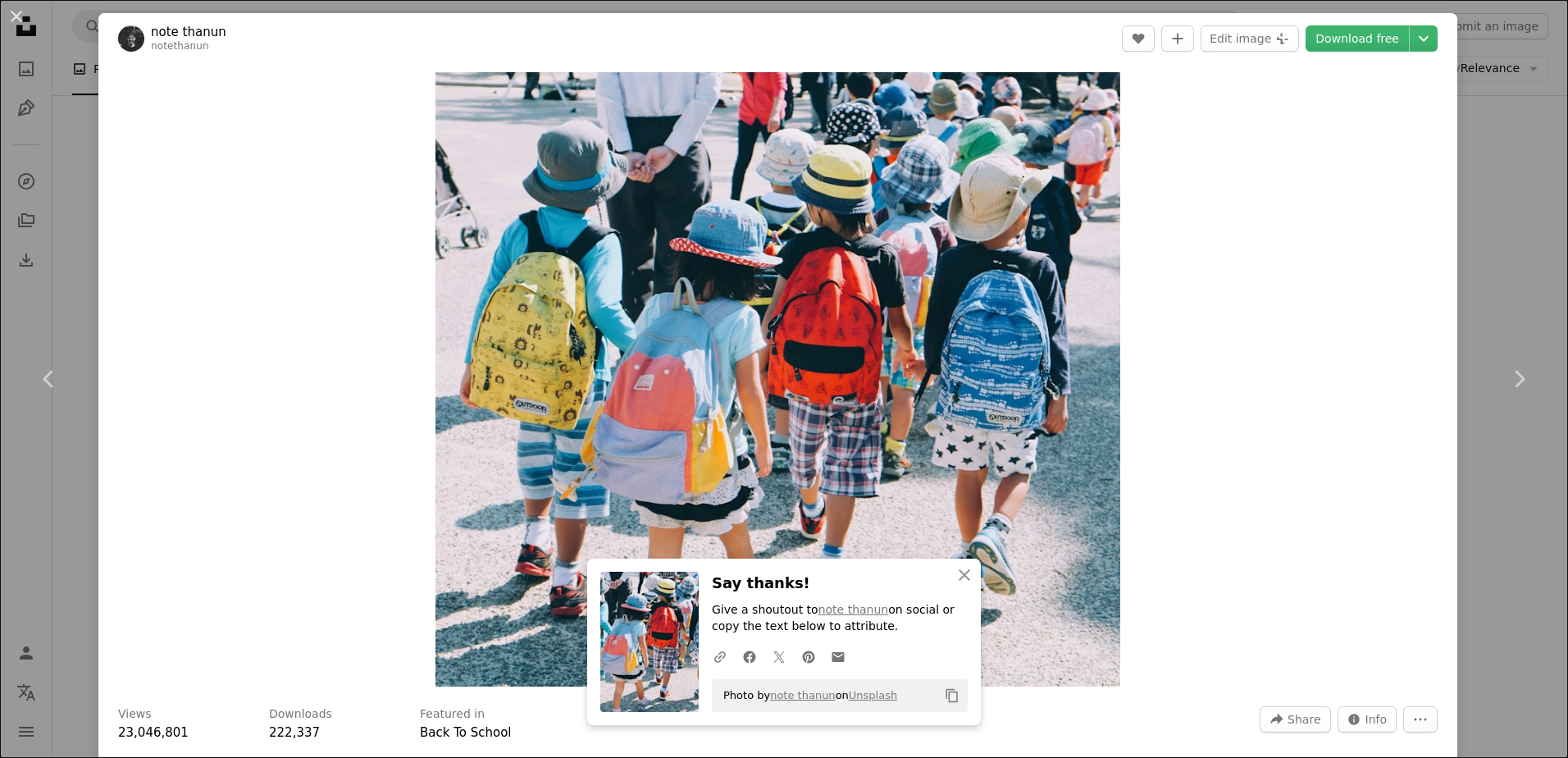
click at [1493, 192] on div "An X shape Chevron left Chevron right An X shape Close Say thanks! Give a shout…" at bounding box center [784, 379] width 1568 height 758
